Goal: Download file/media

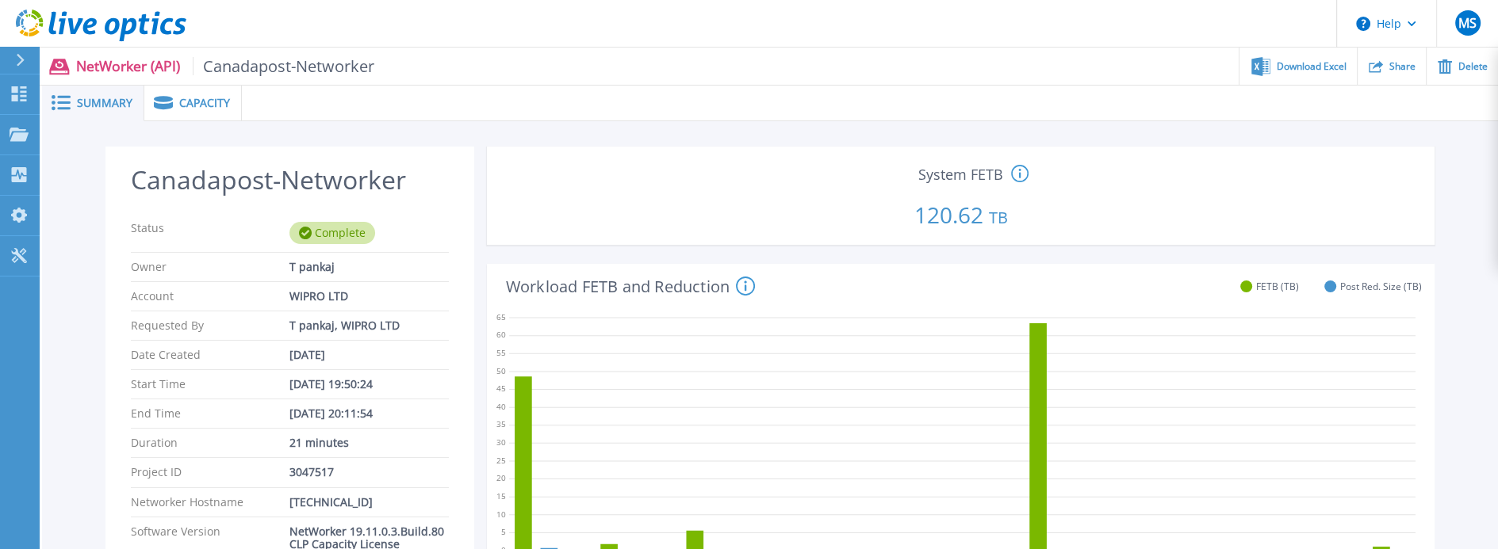
click at [179, 104] on span "Capacity" at bounding box center [204, 103] width 51 height 11
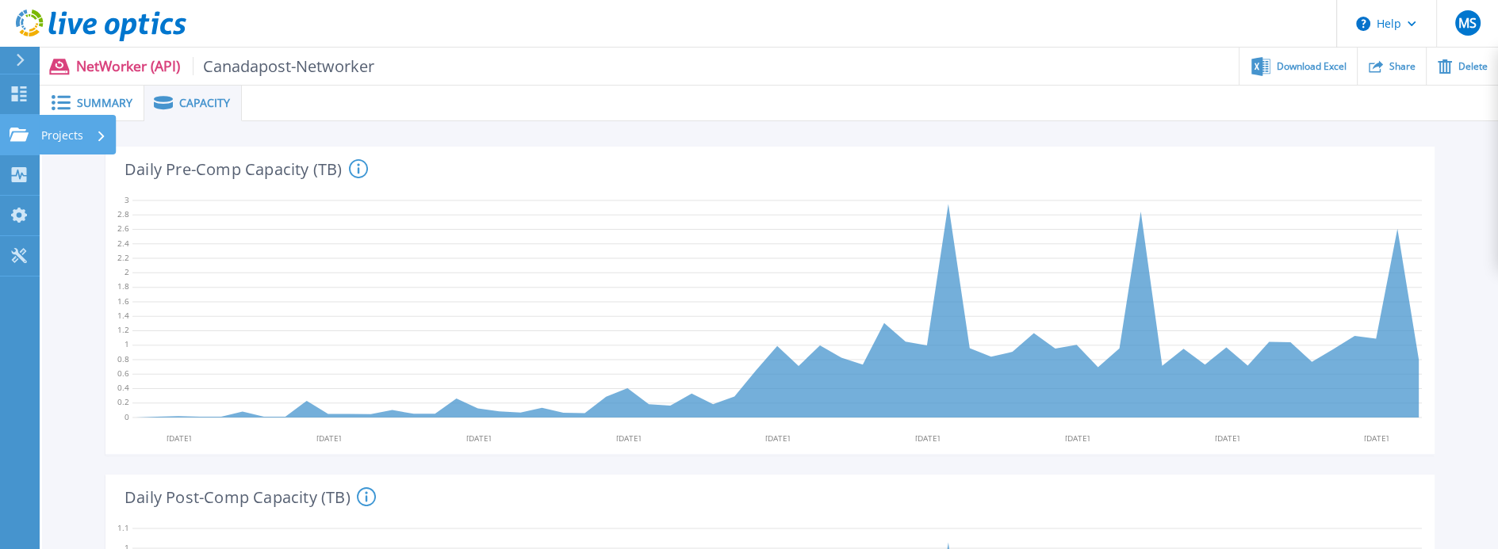
click at [27, 139] on icon at bounding box center [19, 134] width 19 height 13
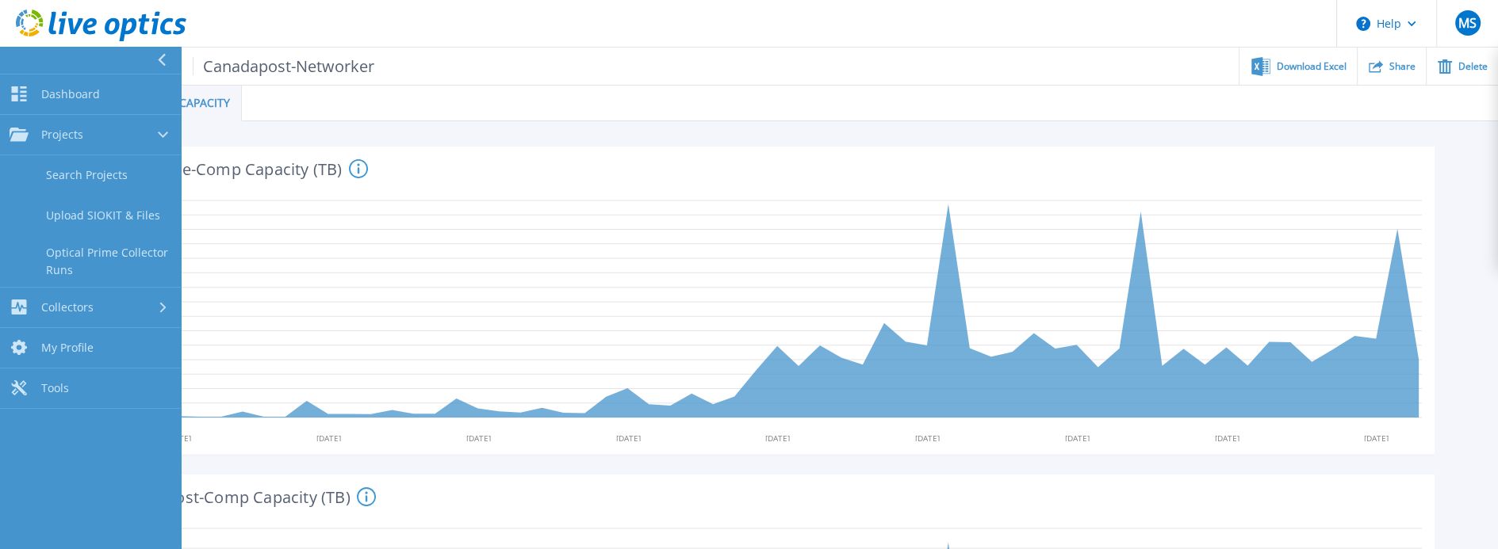
click at [721, 88] on div at bounding box center [870, 104] width 1256 height 36
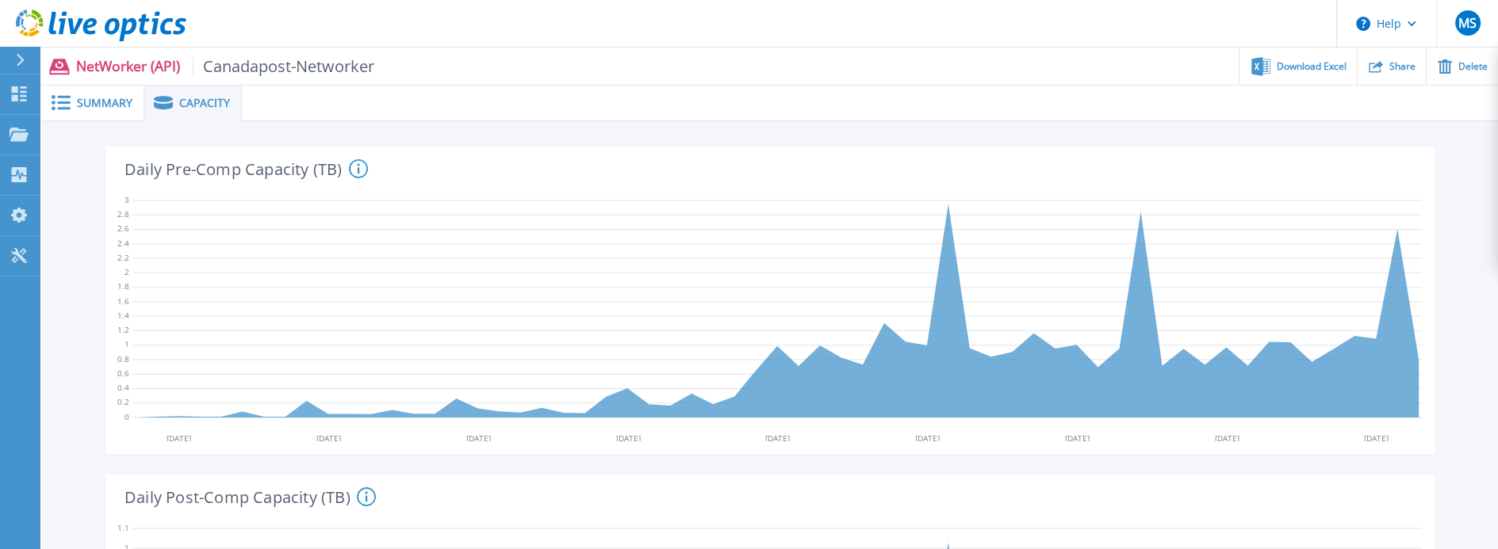
click at [92, 105] on span "Summary" at bounding box center [104, 103] width 55 height 11
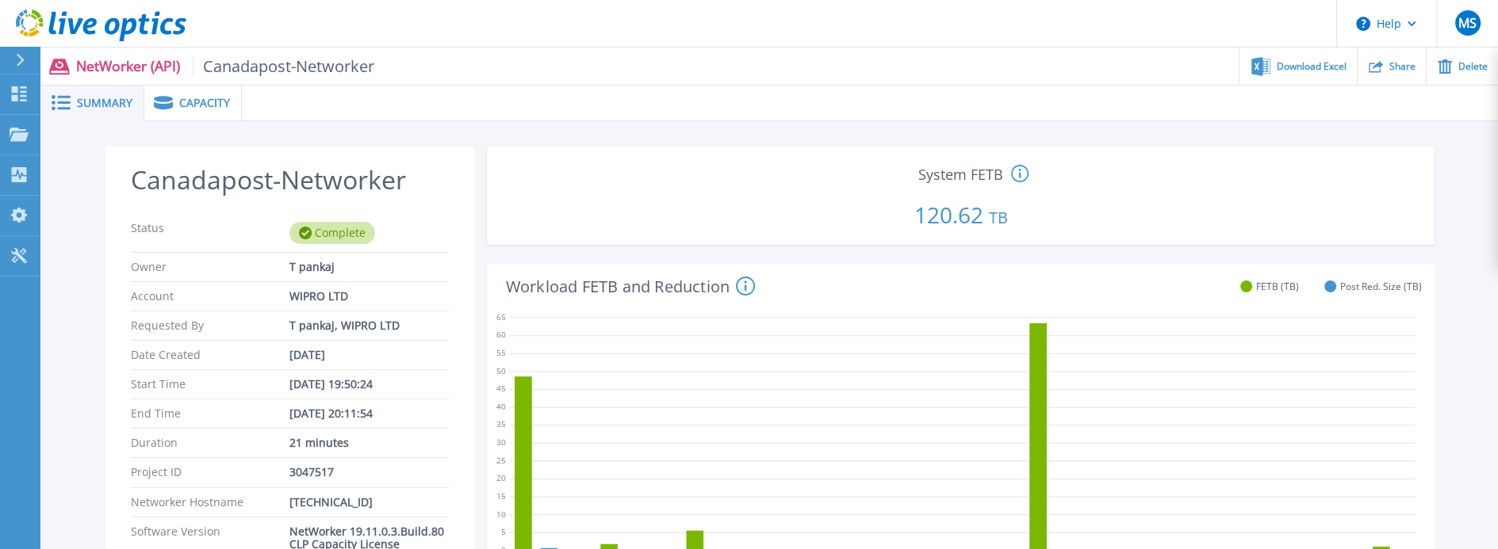
click at [276, 71] on span "Canadapost-Networker" at bounding box center [284, 66] width 182 height 18
click at [1320, 76] on div "Download Excel" at bounding box center [1297, 66] width 117 height 37
click at [1276, 59] on div "Download Excel" at bounding box center [1297, 66] width 117 height 37
click at [920, 24] on header "Help MS End User Mahavirkumar shah mahavirkumar.shah@wipro.com Wipro My Profile…" at bounding box center [749, 24] width 1498 height 48
click at [172, 98] on span at bounding box center [161, 102] width 35 height 13
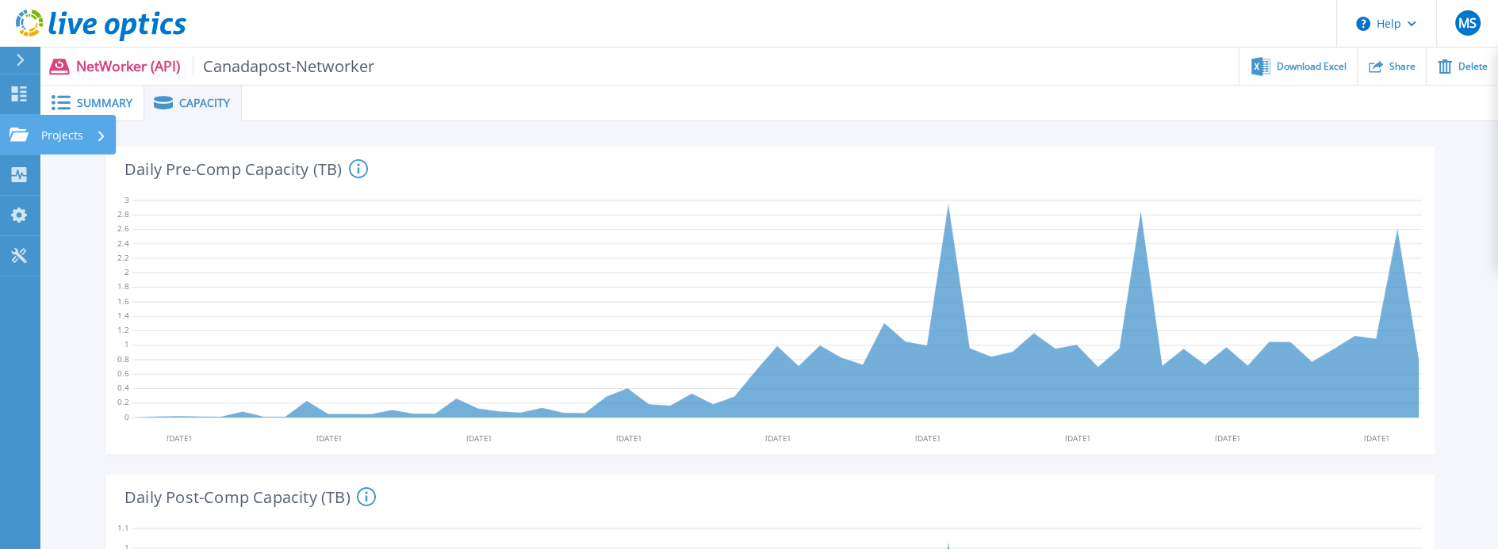
click at [55, 131] on p "Projects" at bounding box center [62, 135] width 42 height 41
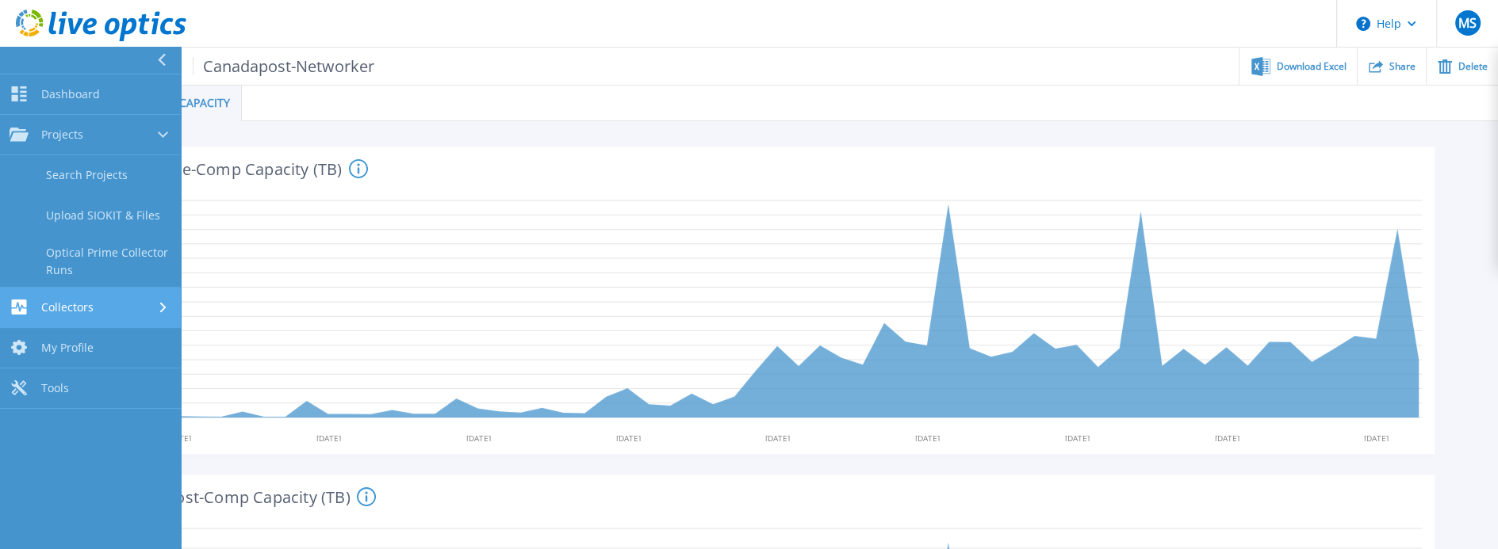
click at [92, 302] on span "Collectors" at bounding box center [67, 307] width 52 height 14
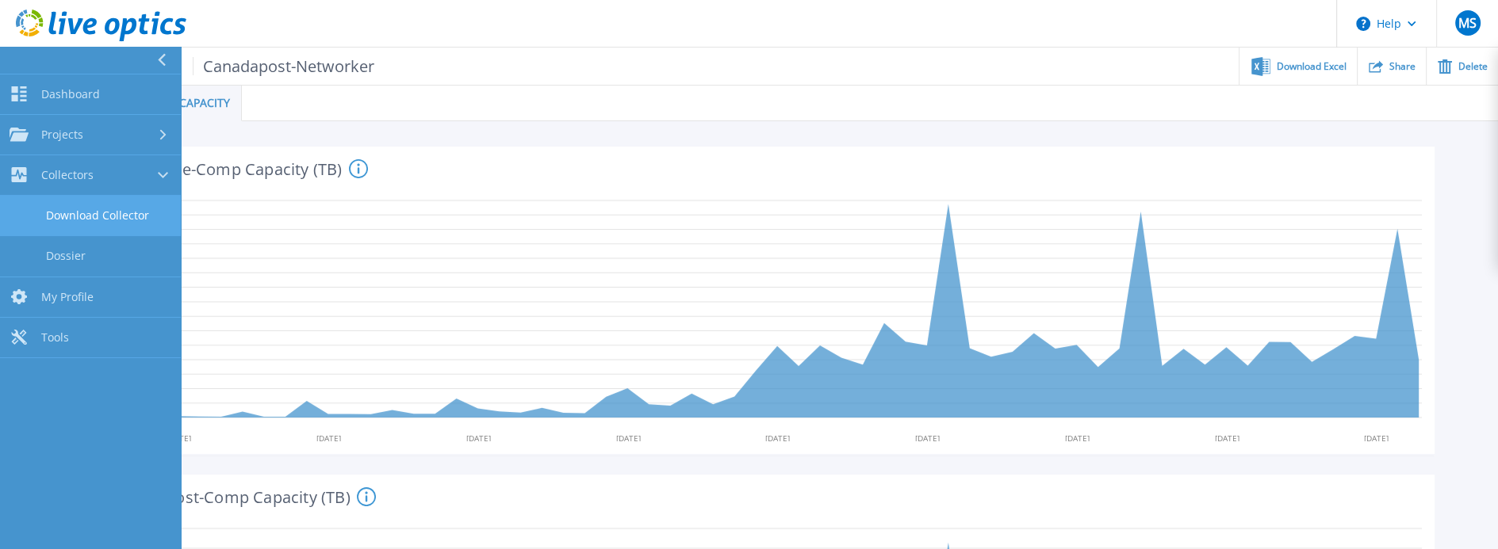
click at [82, 209] on link "Download Collector" at bounding box center [90, 216] width 181 height 40
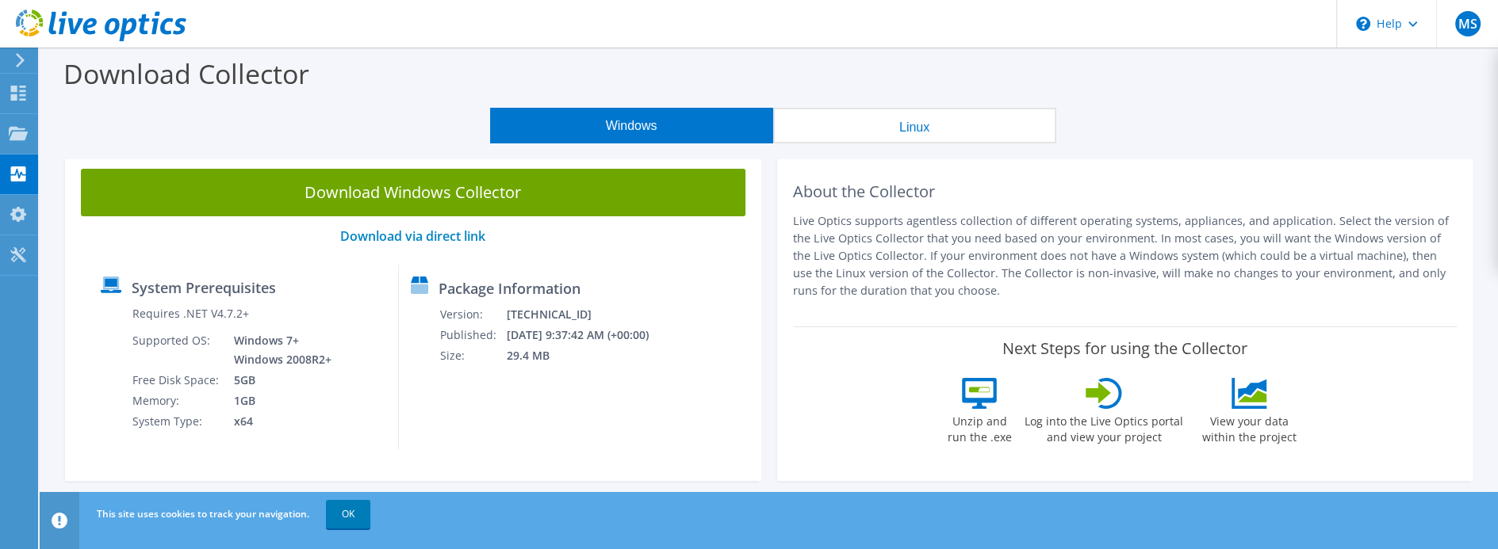
click at [884, 124] on button "Linux" at bounding box center [914, 126] width 283 height 36
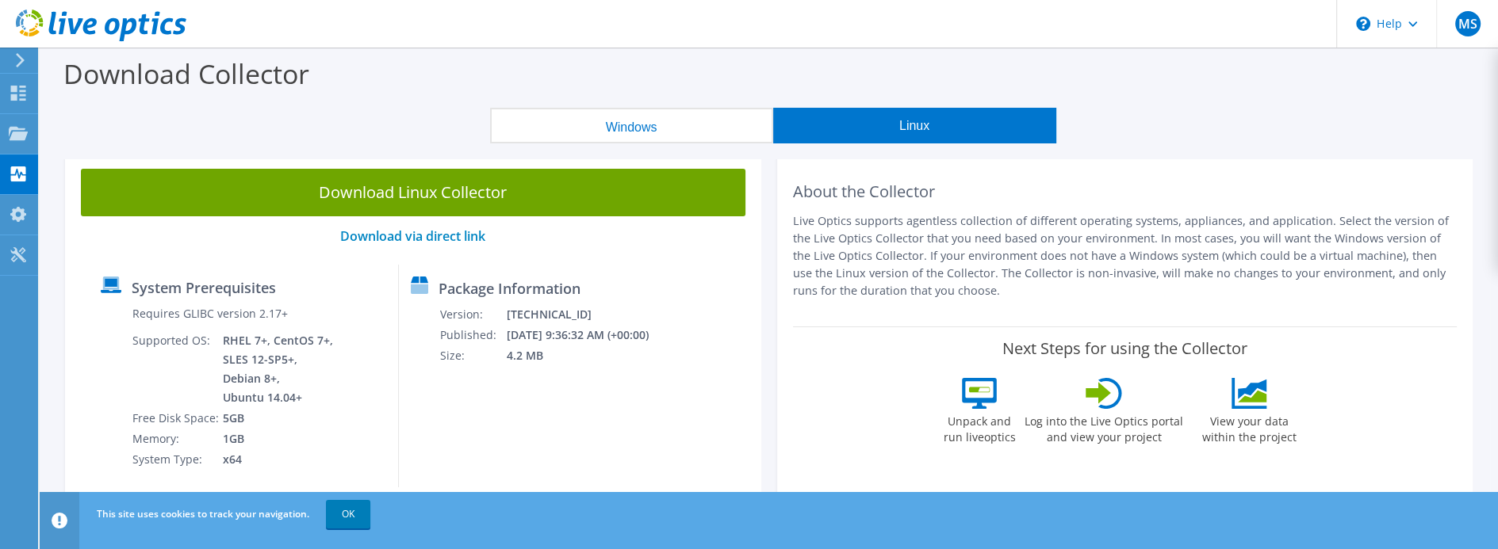
click at [652, 129] on button "Windows" at bounding box center [631, 126] width 283 height 36
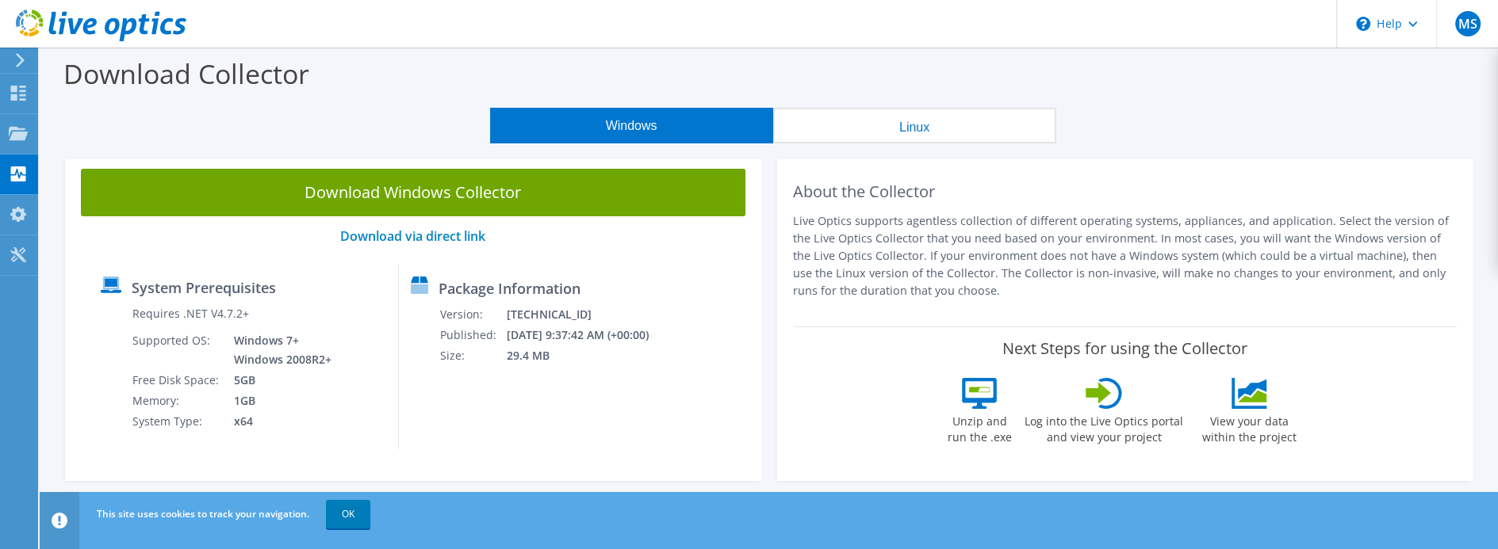
click at [436, 200] on link "Download Windows Collector" at bounding box center [413, 193] width 664 height 48
click at [415, 231] on link "Download via direct link" at bounding box center [412, 236] width 145 height 17
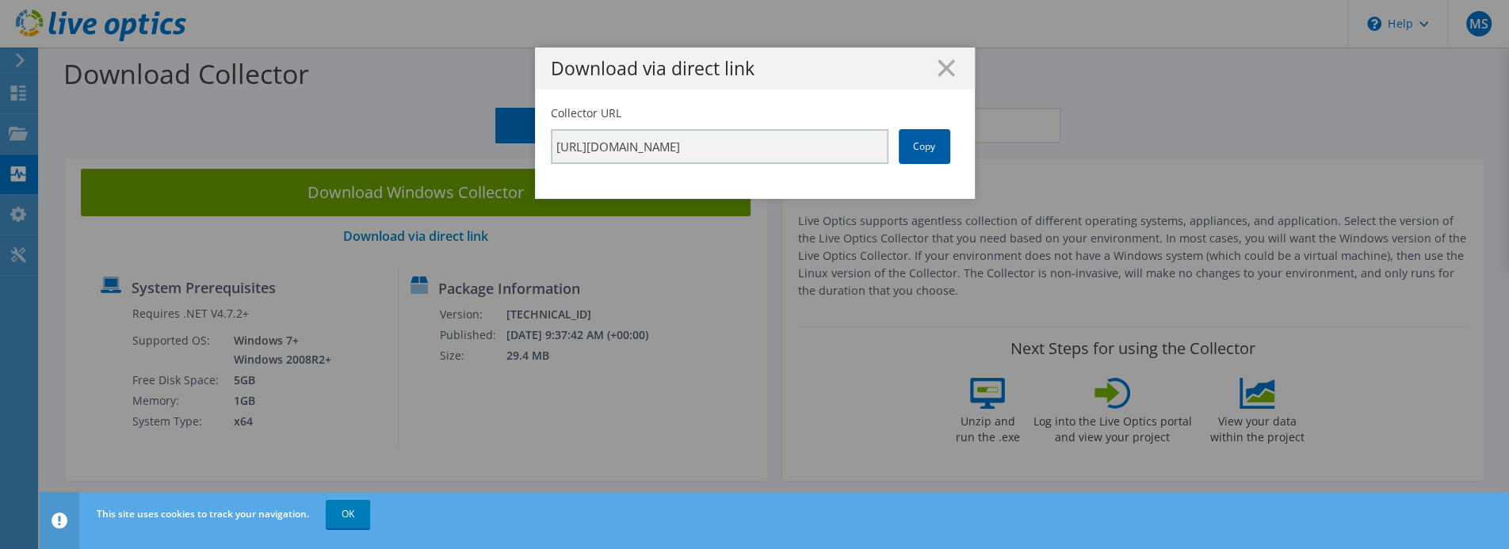
click at [914, 151] on link "Copy" at bounding box center [925, 146] width 52 height 35
click at [945, 70] on icon at bounding box center [946, 67] width 17 height 17
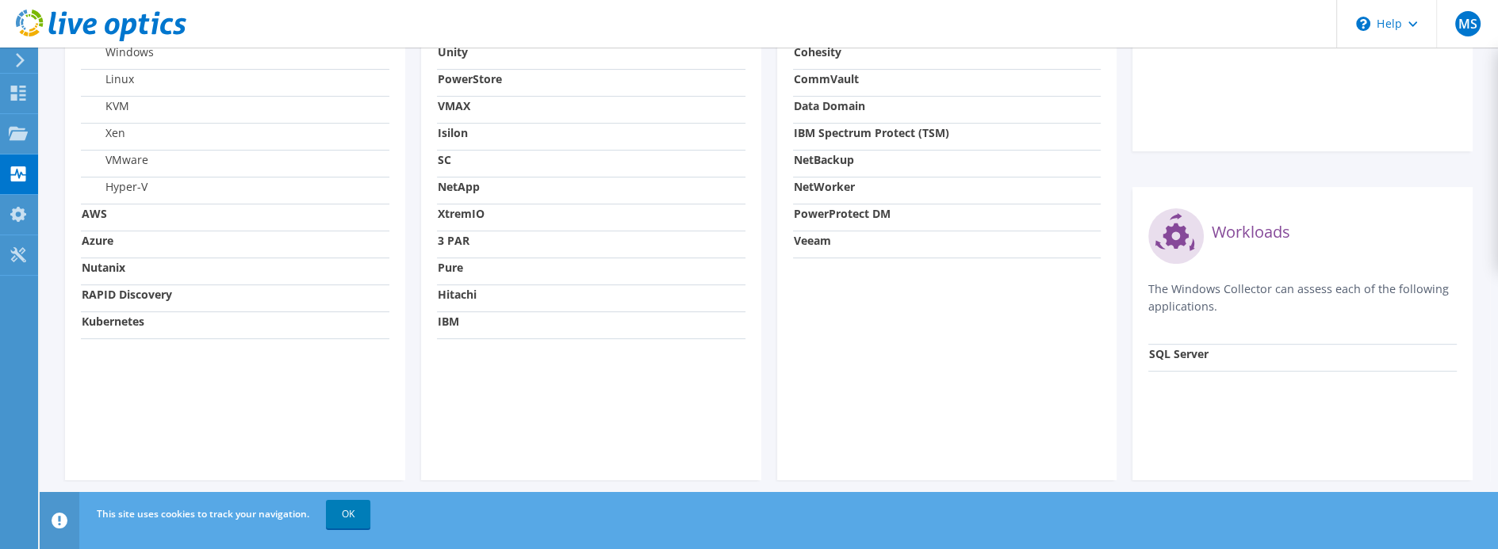
scroll to position [683, 0]
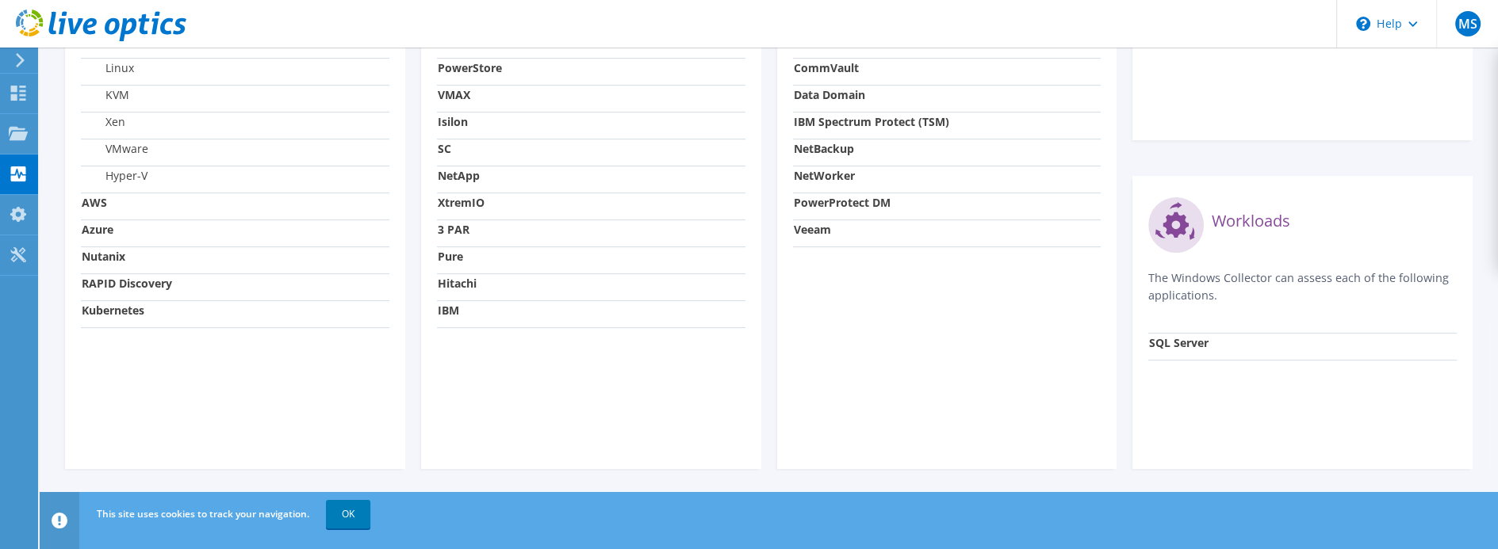
click at [99, 313] on strong "Kubernetes" at bounding box center [113, 310] width 63 height 15
click at [331, 515] on link "OK" at bounding box center [348, 514] width 44 height 29
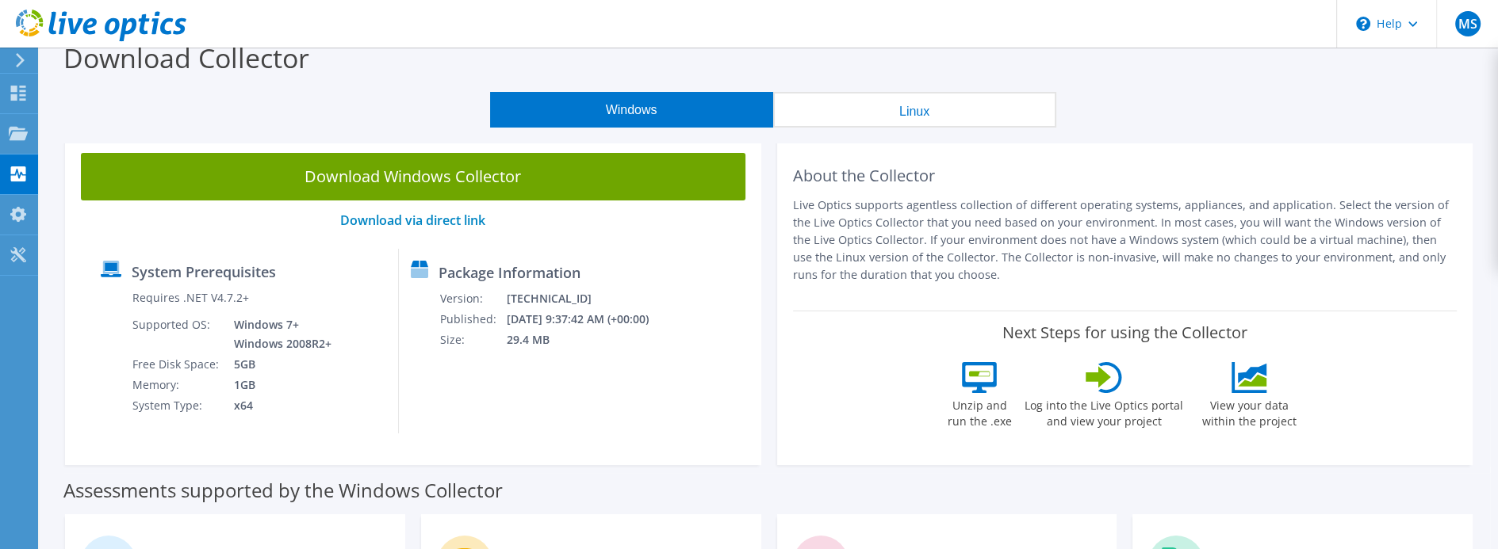
scroll to position [0, 0]
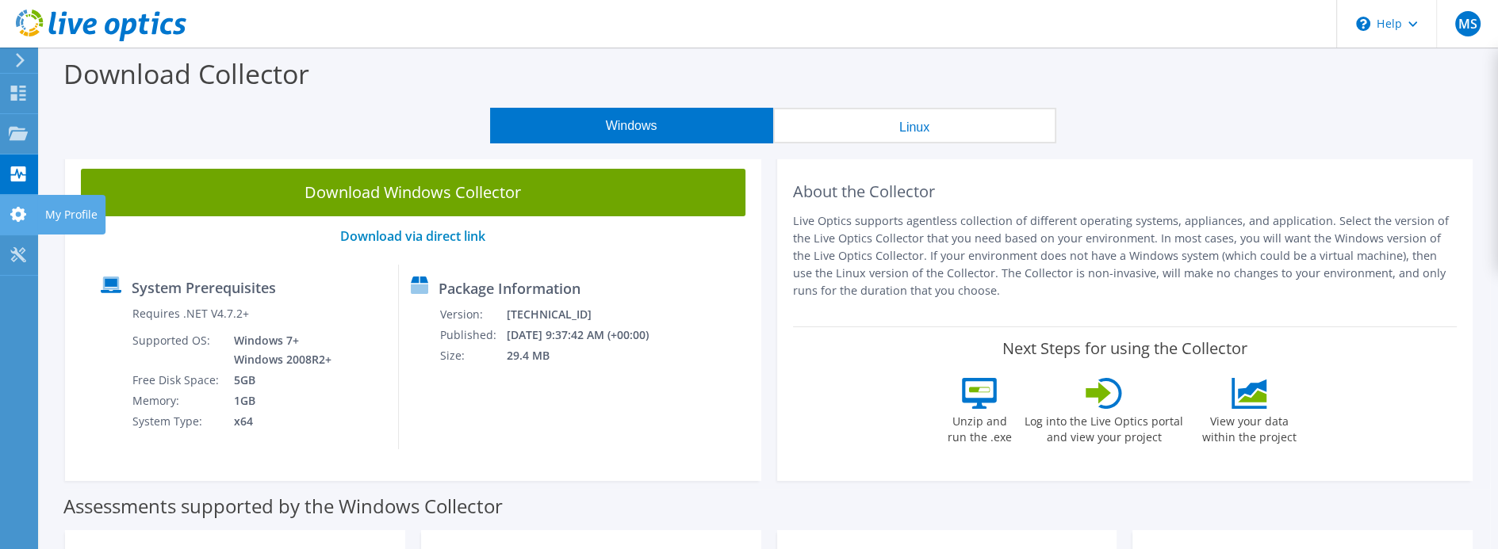
click at [16, 207] on icon at bounding box center [18, 214] width 19 height 15
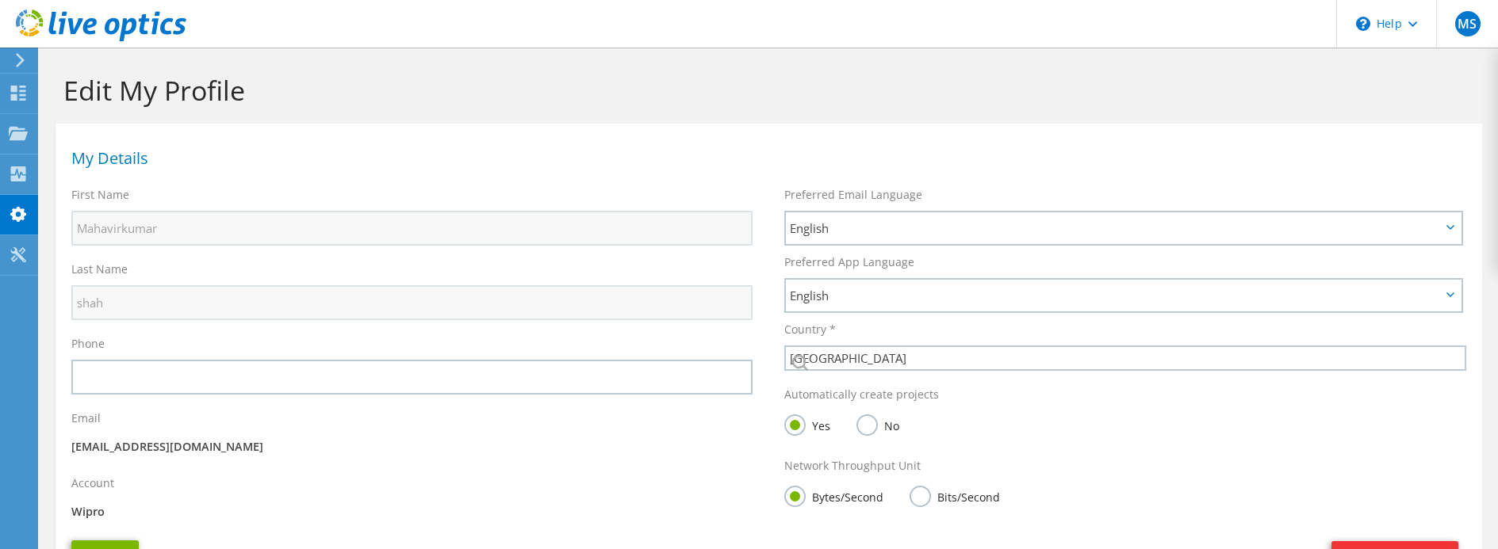
select select "101"
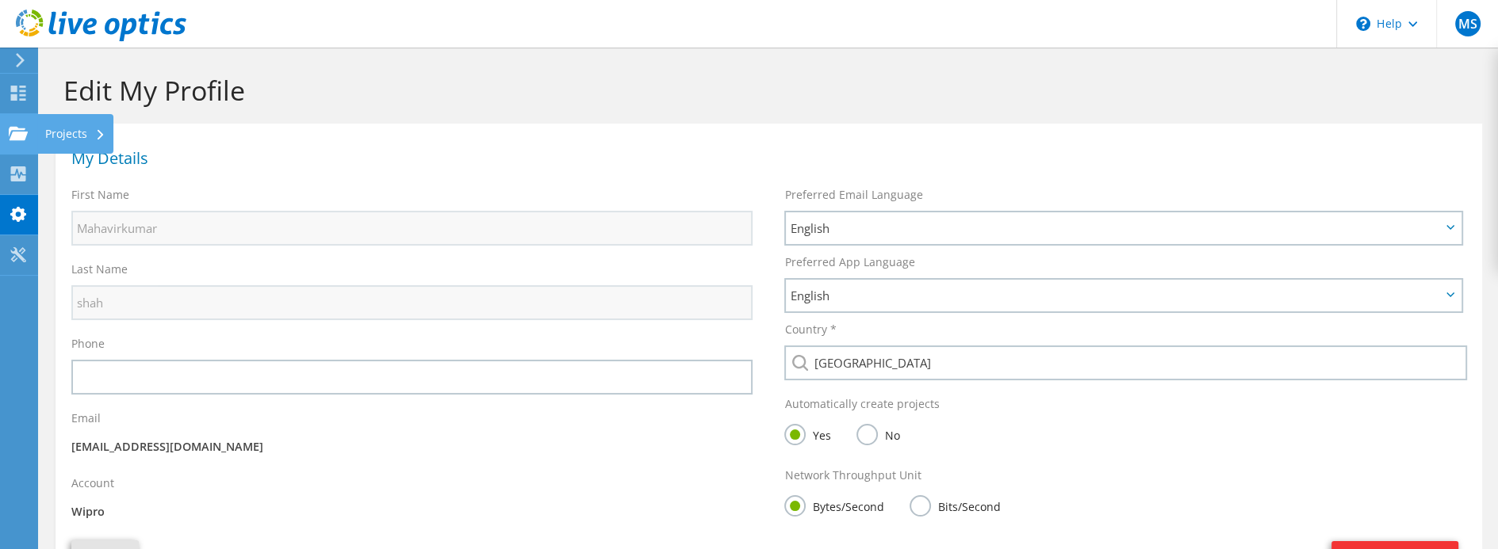
click at [14, 130] on icon at bounding box center [18, 133] width 19 height 15
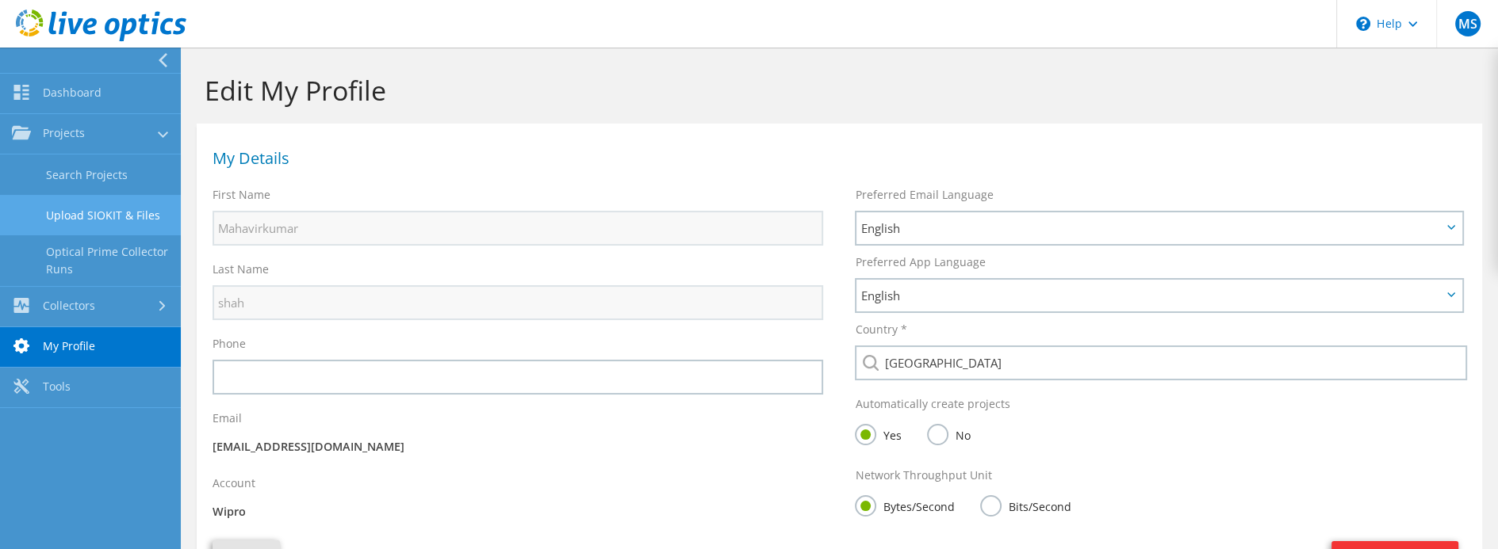
click at [69, 216] on link "Upload SIOKIT & Files" at bounding box center [90, 215] width 181 height 40
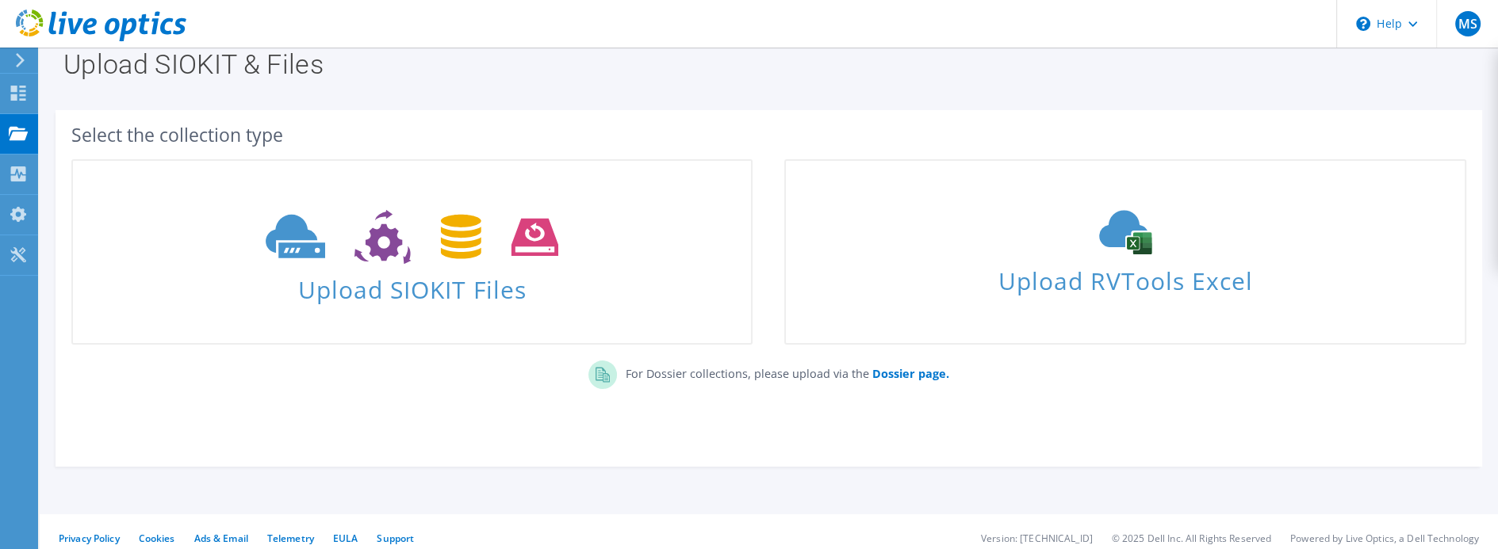
scroll to position [35, 0]
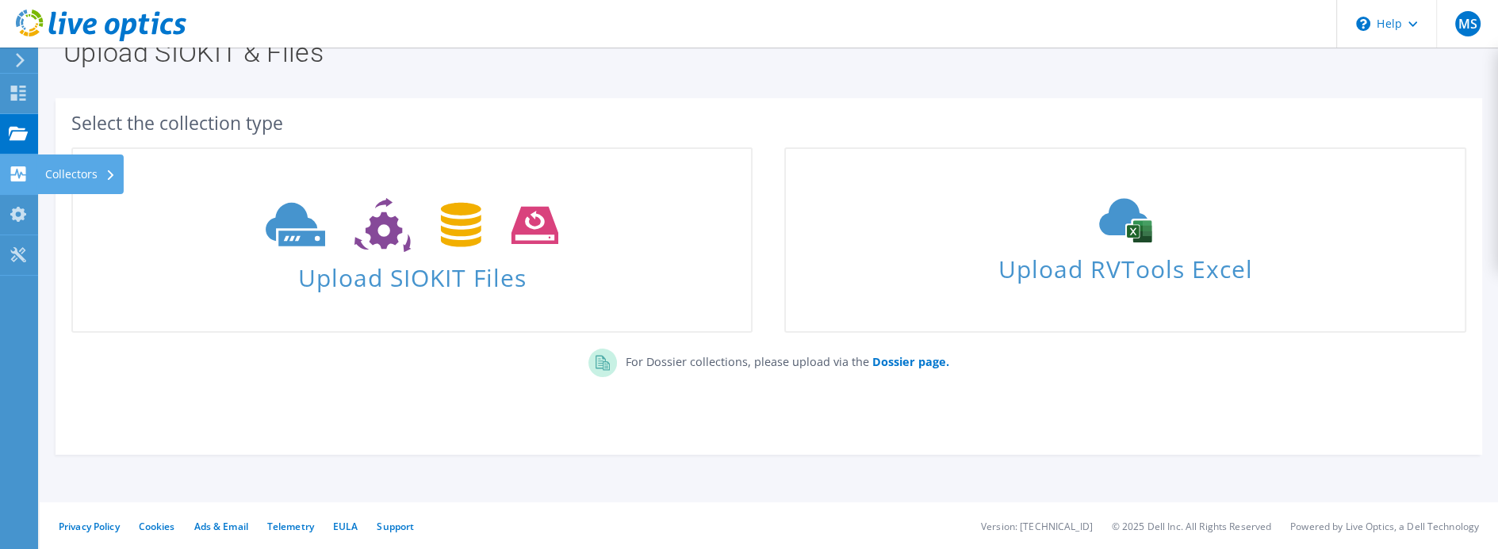
click at [43, 171] on div "Collectors" at bounding box center [80, 175] width 86 height 40
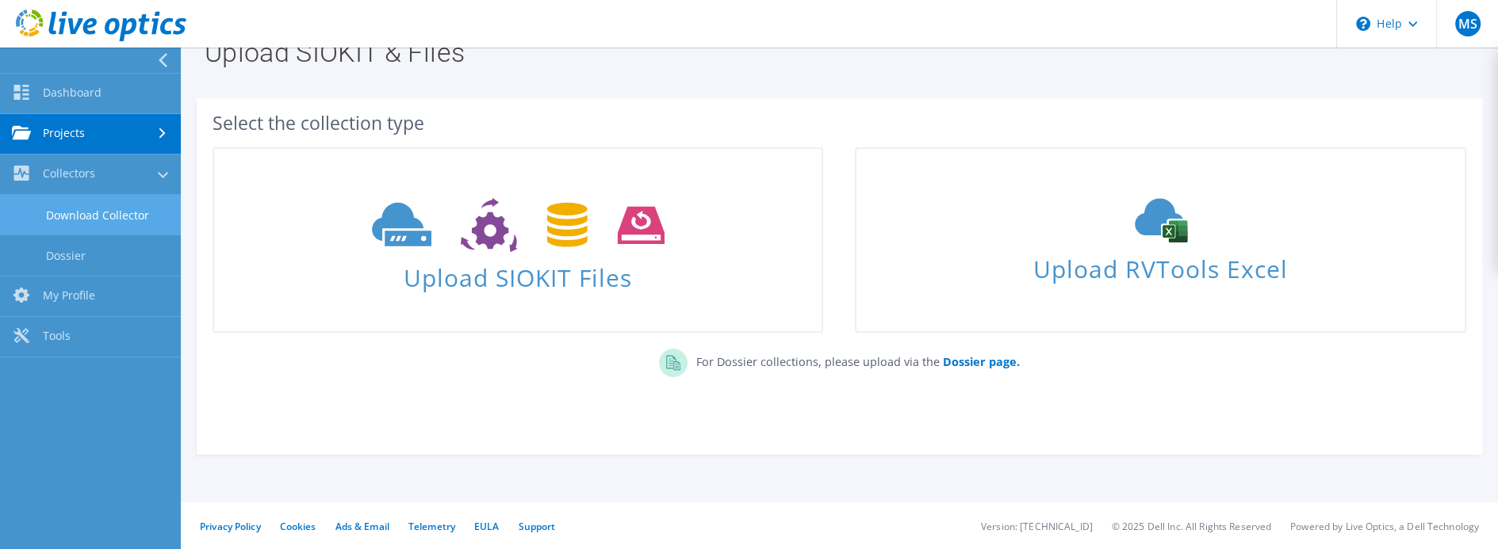
click at [111, 216] on link "Download Collector" at bounding box center [90, 215] width 181 height 40
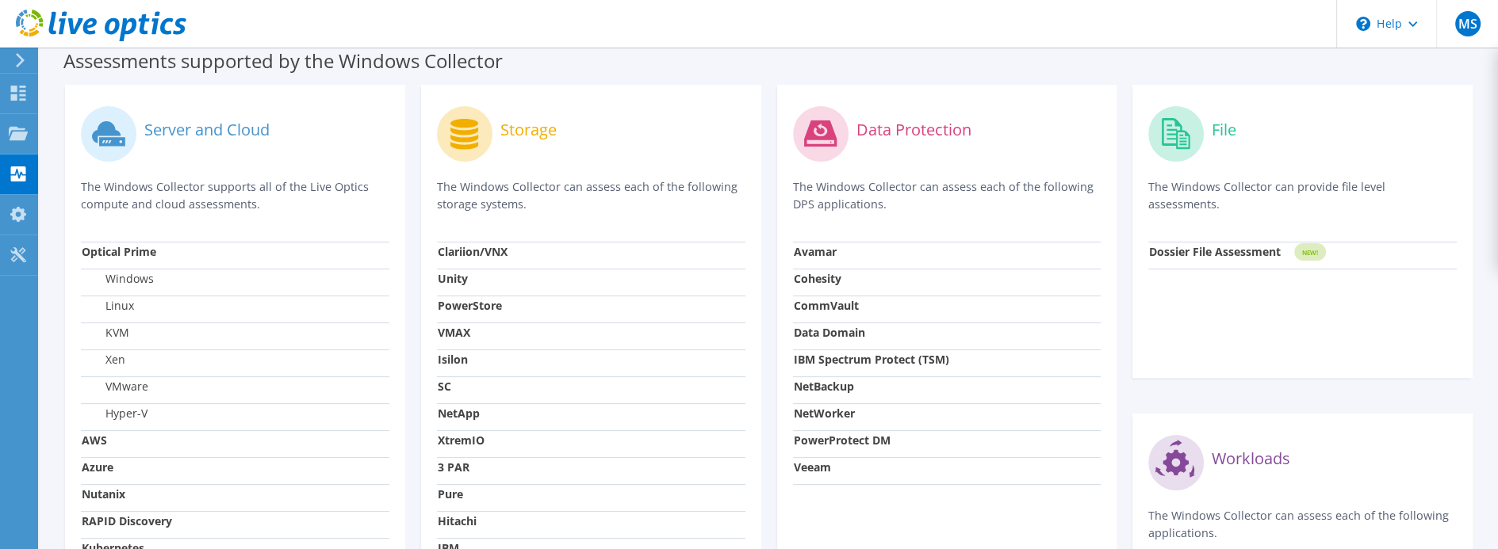
scroll to position [604, 0]
